Goal: Information Seeking & Learning: Learn about a topic

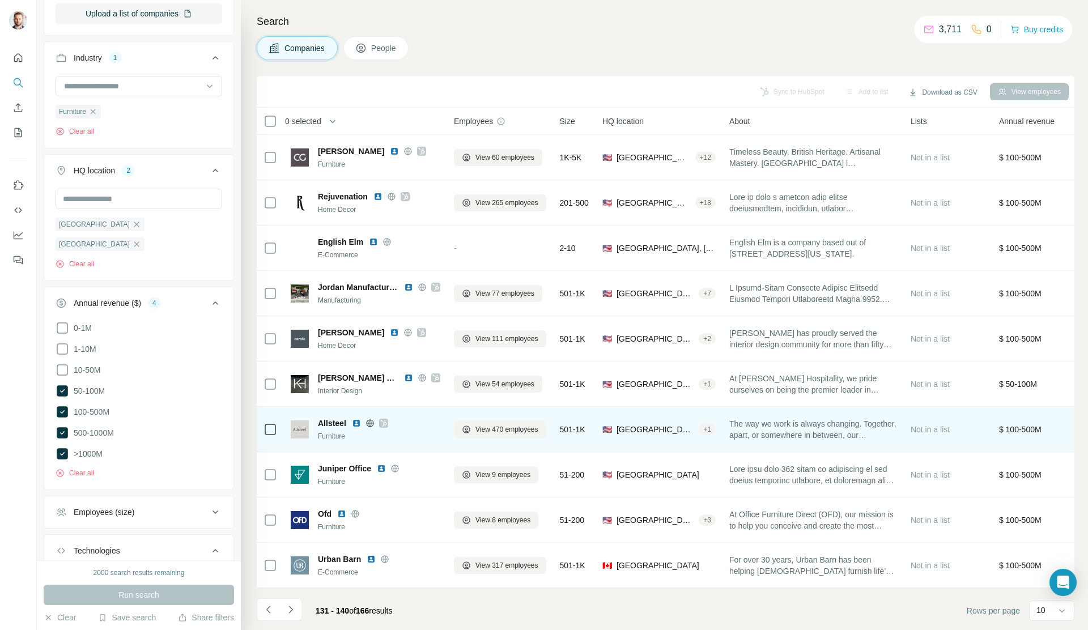
scroll to position [3, 0]
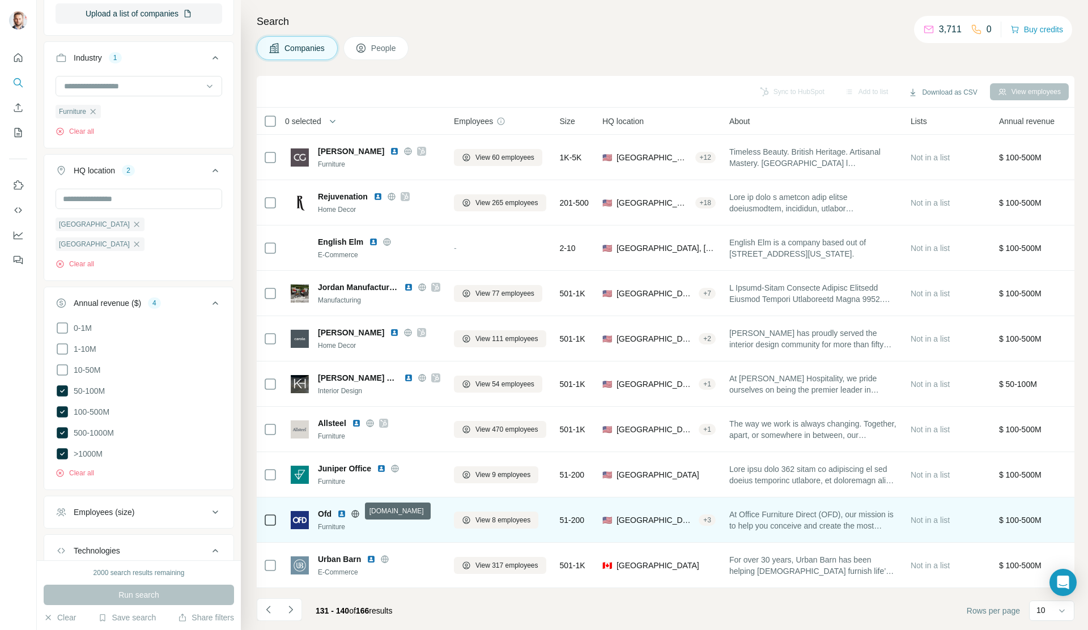
click at [356, 511] on icon at bounding box center [355, 513] width 3 height 7
click at [341, 510] on img at bounding box center [341, 513] width 9 height 9
drag, startPoint x: 316, startPoint y: 512, endPoint x: 337, endPoint y: 510, distance: 21.1
click at [335, 511] on div "Ofd Furniture" at bounding box center [366, 520] width 150 height 24
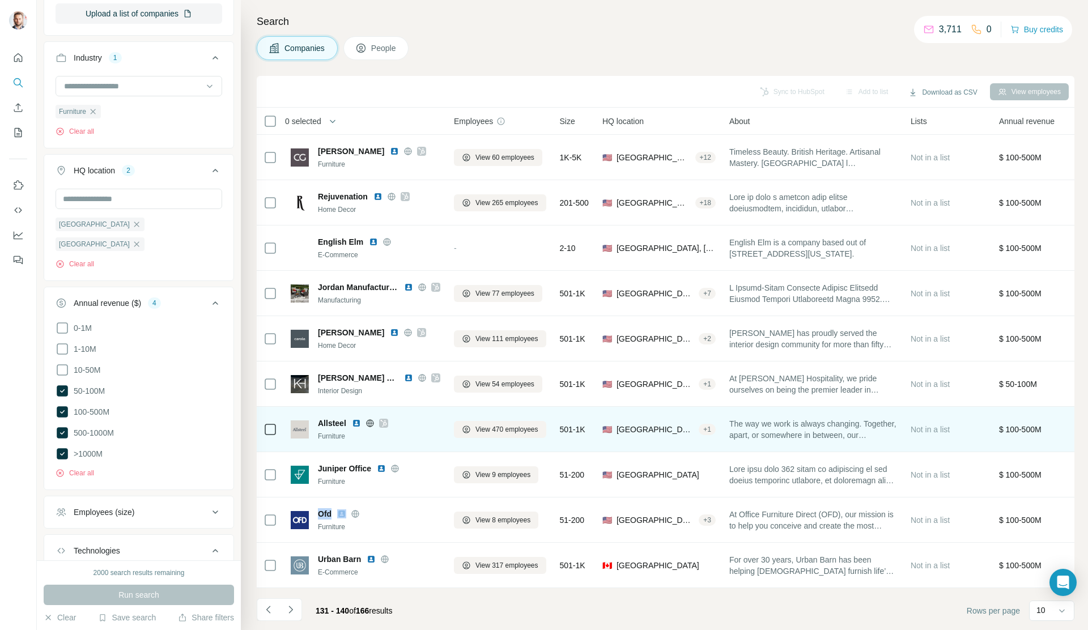
copy span "Ofd"
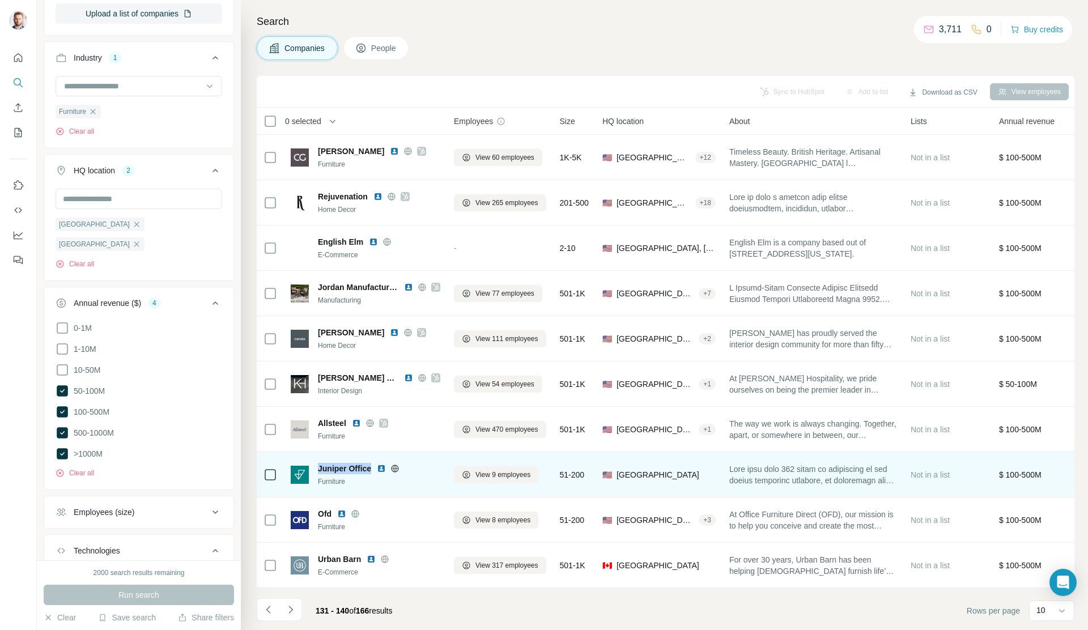
drag, startPoint x: 317, startPoint y: 466, endPoint x: 374, endPoint y: 468, distance: 57.8
click at [374, 468] on div "Juniper Office Furniture" at bounding box center [366, 475] width 150 height 24
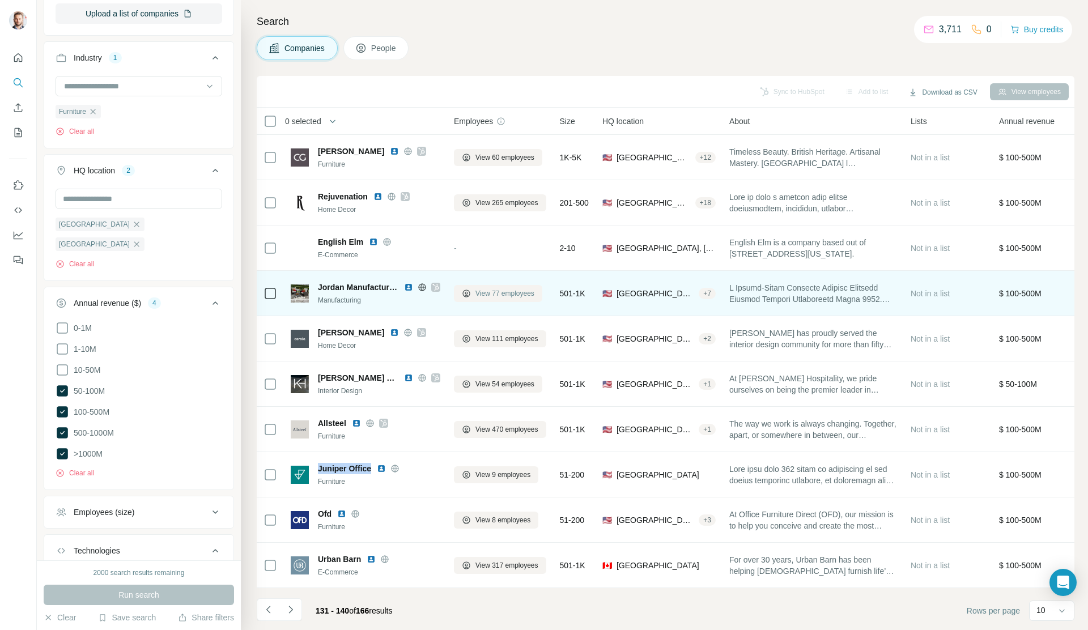
copy span "Juniper Office"
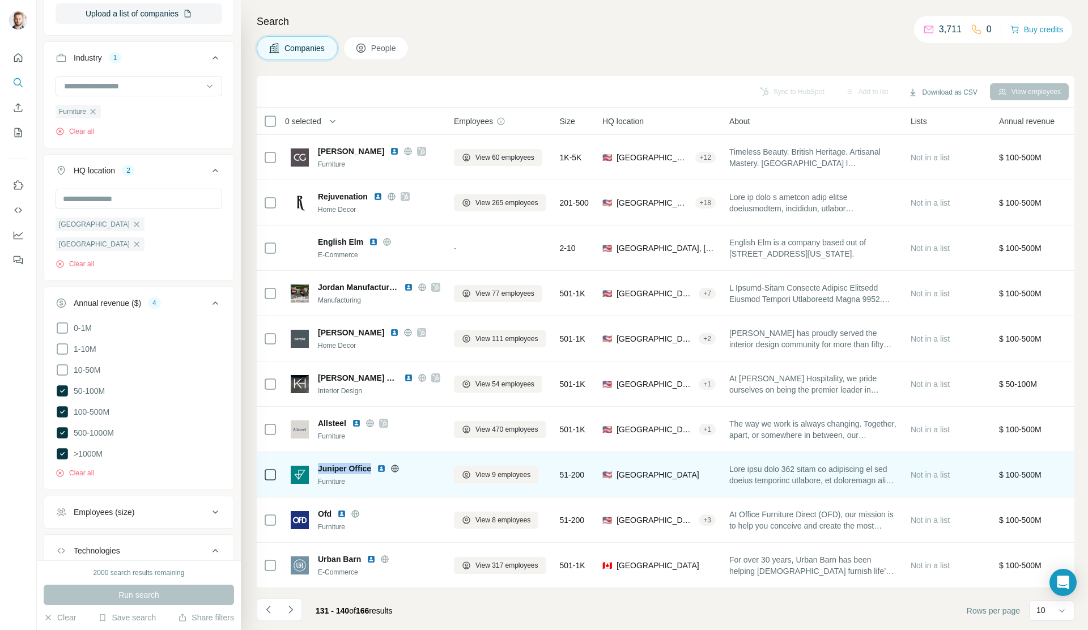
click at [384, 466] on img at bounding box center [381, 468] width 9 height 9
